Goal: Find specific page/section: Find specific page/section

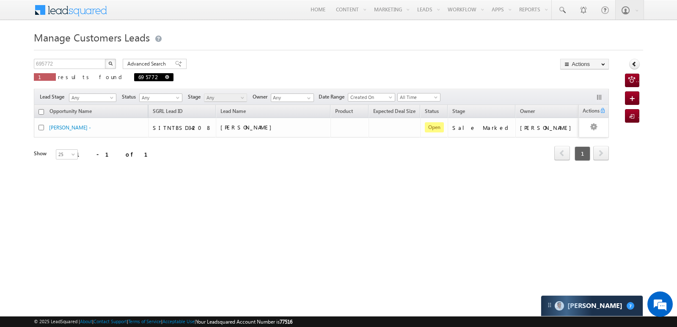
click at [165, 77] on span at bounding box center [167, 77] width 4 height 4
type input "Search Customers Leads"
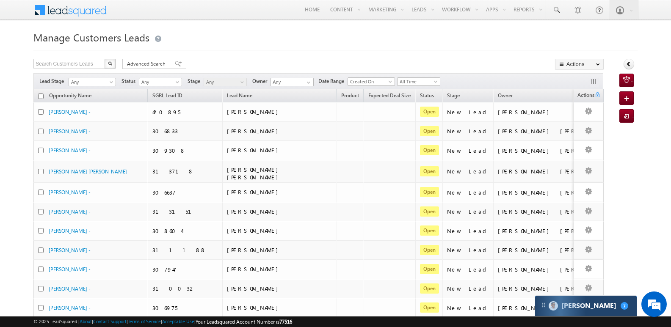
click at [592, 304] on div "[PERSON_NAME] 7" at bounding box center [586, 306] width 102 height 20
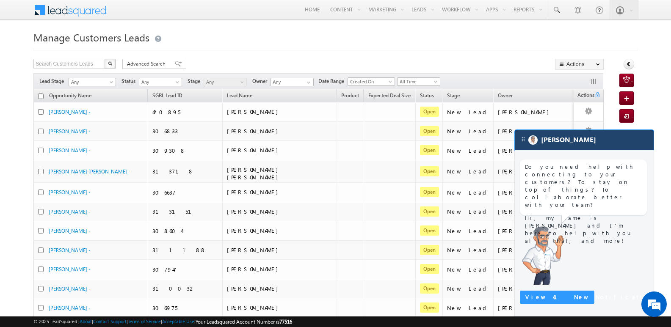
click at [568, 141] on div "[PERSON_NAME]" at bounding box center [584, 140] width 139 height 20
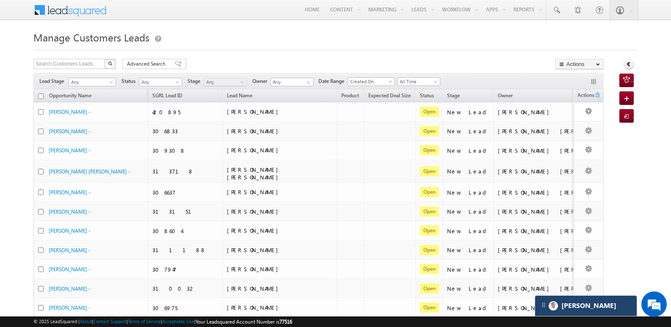
click at [622, 308] on div "[PERSON_NAME]" at bounding box center [586, 306] width 102 height 20
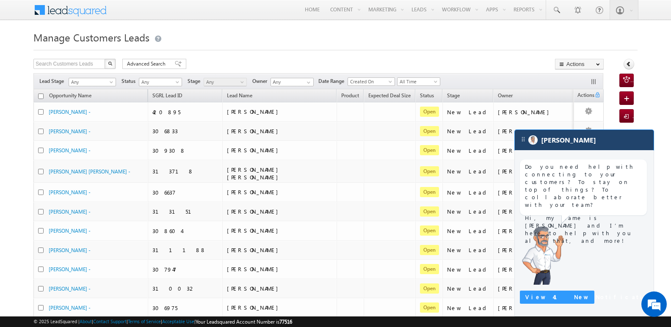
click at [583, 148] on div "[PERSON_NAME]" at bounding box center [584, 140] width 139 height 20
